Goal: Transaction & Acquisition: Purchase product/service

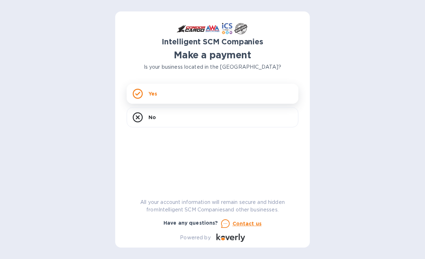
click at [152, 89] on div "Yes" at bounding box center [212, 94] width 172 height 20
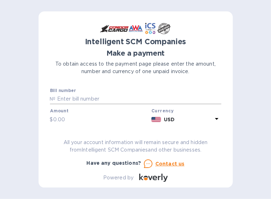
click at [75, 96] on input "text" at bounding box center [139, 99] width 166 height 11
type input "s00512291/b"
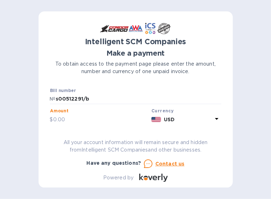
click at [71, 116] on input "text" at bounding box center [101, 119] width 96 height 11
type input "300"
click at [17, 113] on div "Intelligent SCM Companies Make a payment To obtain access to the payment page p…" at bounding box center [135, 99] width 271 height 199
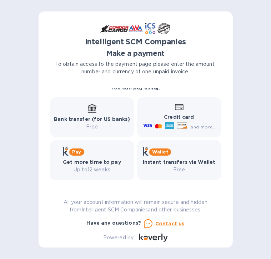
scroll to position [95, 0]
click at [160, 112] on div "Credit card and more..." at bounding box center [179, 117] width 75 height 28
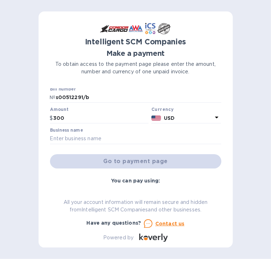
scroll to position [0, 0]
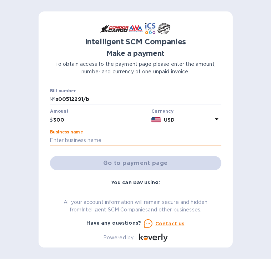
click at [89, 136] on input "text" at bounding box center [136, 140] width 172 height 11
type input "Ahtna Infrastructure and Technologies"
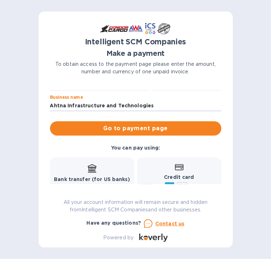
scroll to position [36, 0]
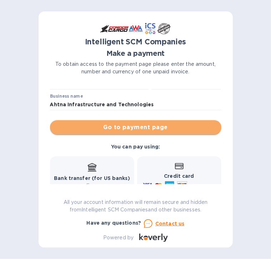
click at [137, 126] on span "Go to payment page" at bounding box center [136, 127] width 160 height 9
